Goal: Navigation & Orientation: Find specific page/section

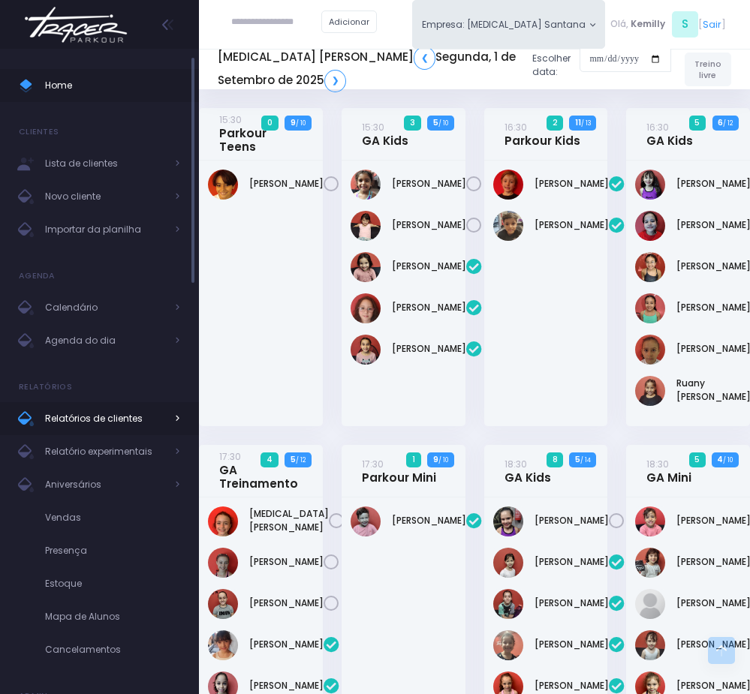
scroll to position [1070, 0]
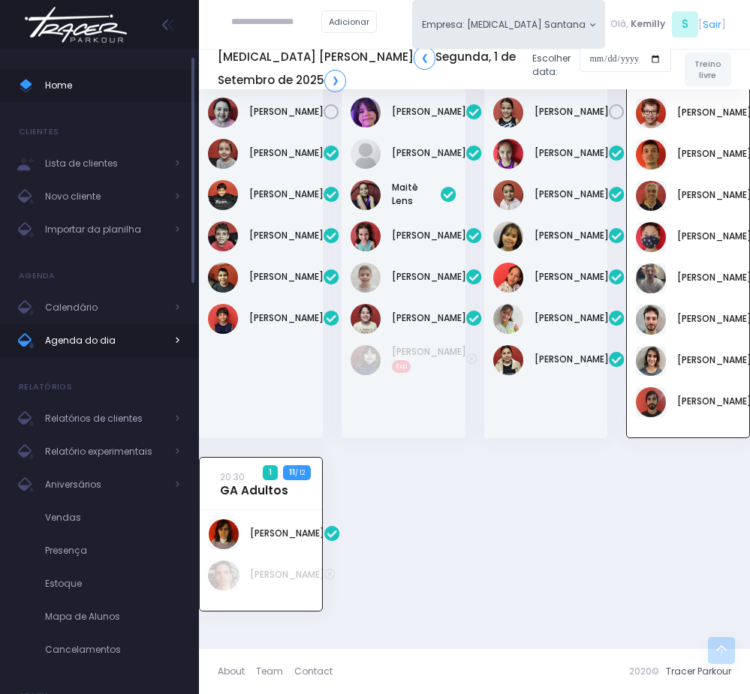
click at [128, 336] on span "Agenda do dia" at bounding box center [105, 341] width 120 height 20
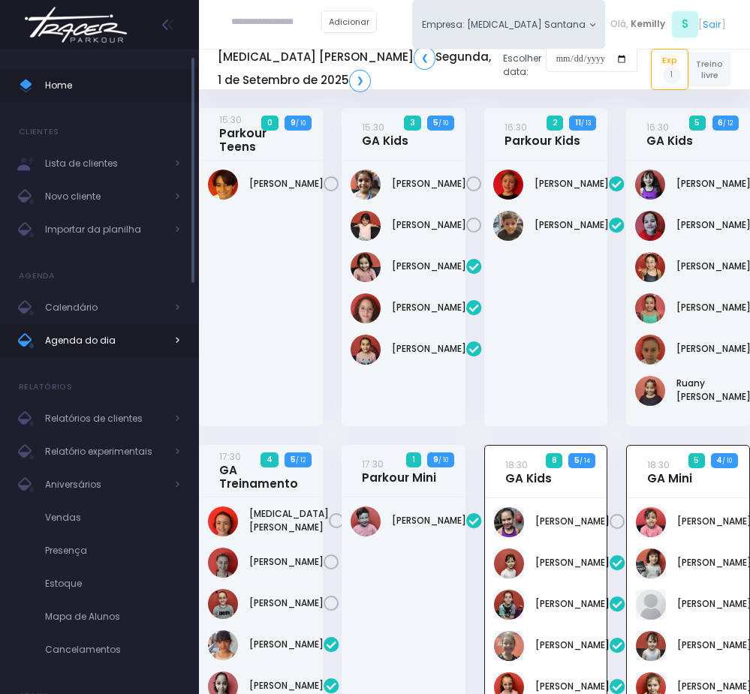
click at [124, 329] on link "Agenda do dia" at bounding box center [99, 340] width 199 height 33
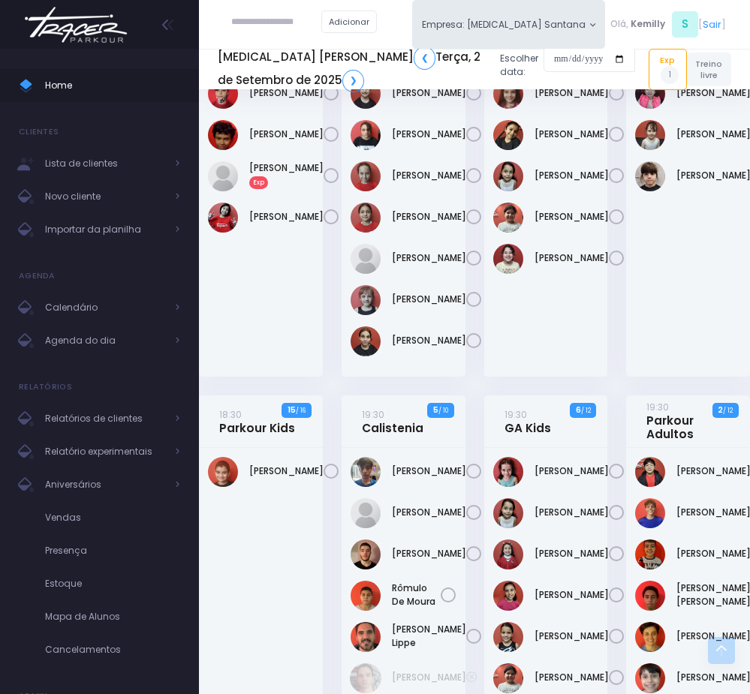
scroll to position [563, 0]
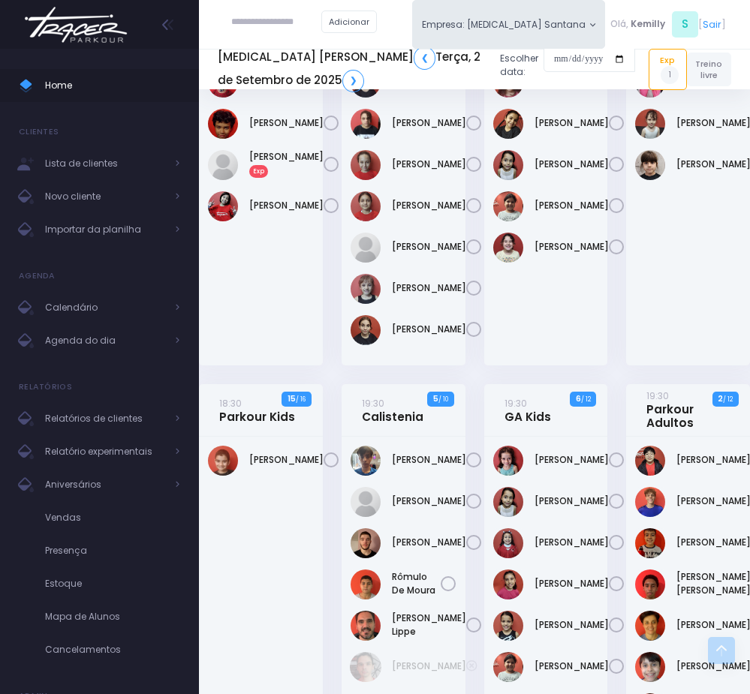
drag, startPoint x: 474, startPoint y: 372, endPoint x: 272, endPoint y: 480, distance: 228.4
click at [272, 366] on div "Frederico Piai" at bounding box center [261, 212] width 124 height 307
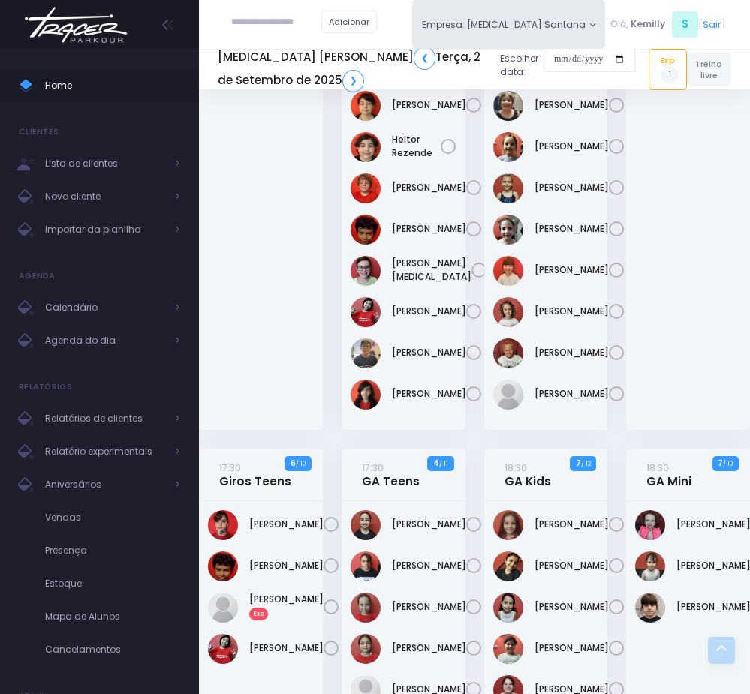
scroll to position [0, 0]
